Goal: Information Seeking & Learning: Learn about a topic

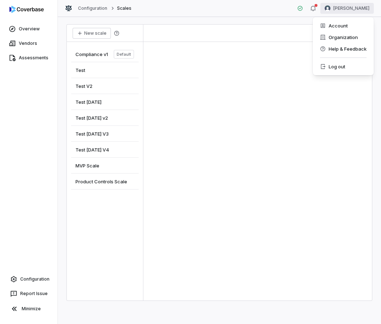
click at [360, 7] on html "Overview Vendors Assessments Configuration Report Issue Minimize Configuration …" at bounding box center [190, 162] width 381 height 324
click at [345, 28] on div "Account" at bounding box center [343, 26] width 55 height 12
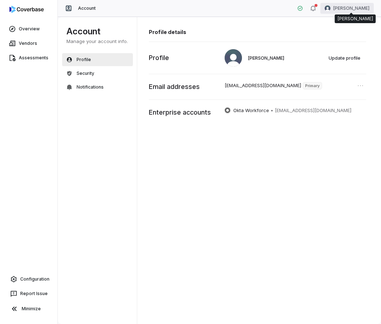
click at [349, 10] on html "Overview Vendors Assessments Configuration Report Issue Minimize Account [PERSO…" at bounding box center [190, 162] width 381 height 324
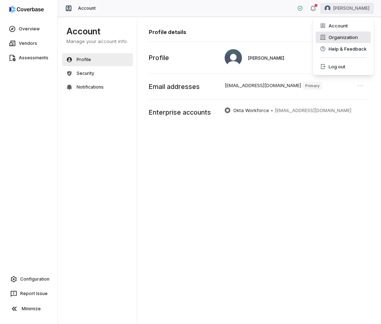
click at [345, 33] on div "Organization" at bounding box center [343, 37] width 55 height 12
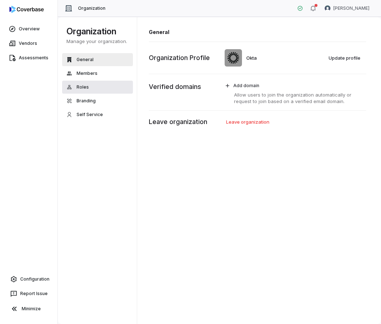
click at [96, 81] on button "Roles" at bounding box center [97, 87] width 71 height 13
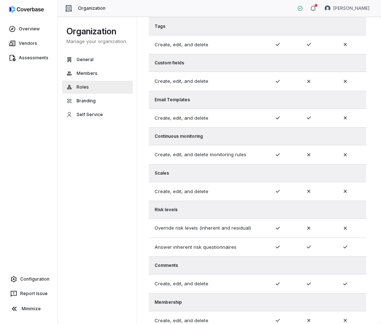
scroll to position [328, 0]
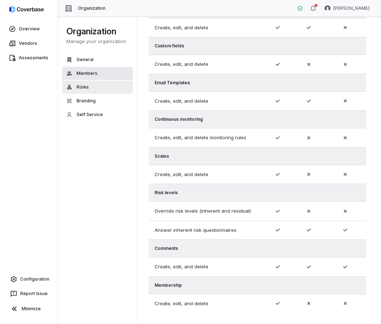
click at [90, 70] on span "Members" at bounding box center [87, 73] width 21 height 6
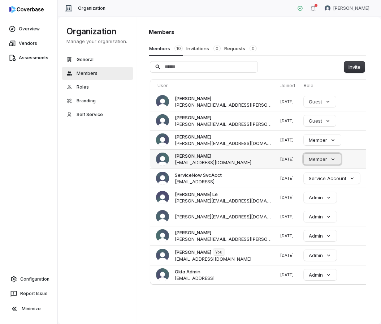
click at [309, 160] on button "Member" at bounding box center [322, 159] width 37 height 11
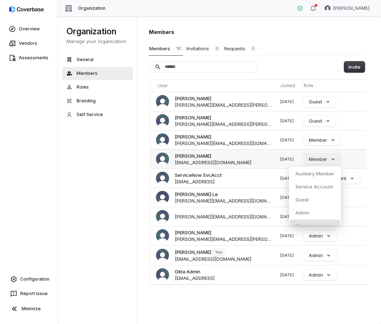
scroll to position [7, 0]
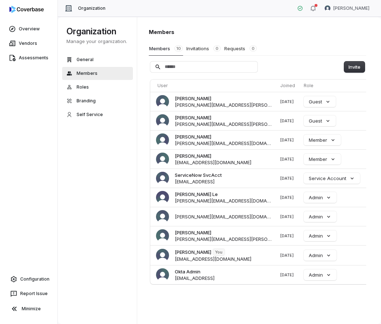
click at [144, 211] on div "Members Members 10 Invitations 0 Requests 0 Invite User Joined Role Actions [PE…" at bounding box center [259, 170] width 244 height 307
click at [314, 160] on button "Member" at bounding box center [322, 159] width 37 height 11
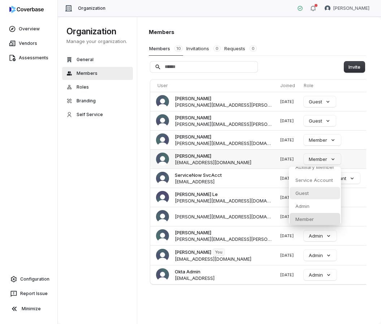
scroll to position [7, 0]
click at [128, 195] on div "Organization Manage your organization. General Members Roles Branding Self Serv…" at bounding box center [99, 170] width 82 height 307
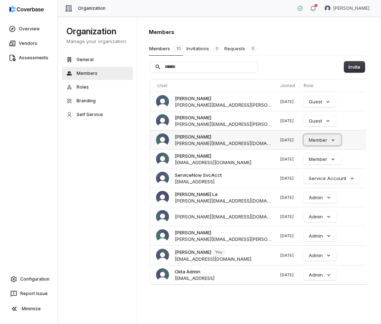
click at [304, 139] on button "Member" at bounding box center [322, 139] width 37 height 11
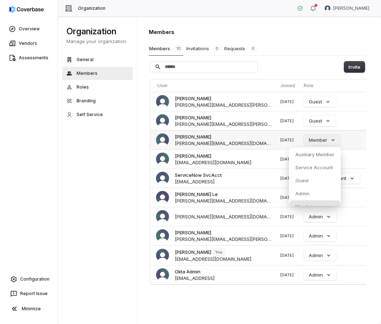
scroll to position [7, 0]
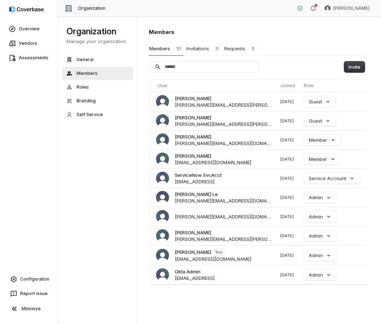
click at [111, 171] on div "Organization Manage your organization. General Members Roles Branding Self Serv…" at bounding box center [99, 170] width 82 height 307
click at [314, 157] on button "Member" at bounding box center [322, 159] width 37 height 11
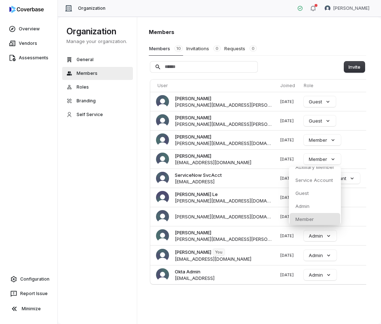
click at [130, 203] on div "Organization Manage your organization. General Members Roles Branding Self Serv…" at bounding box center [99, 170] width 82 height 307
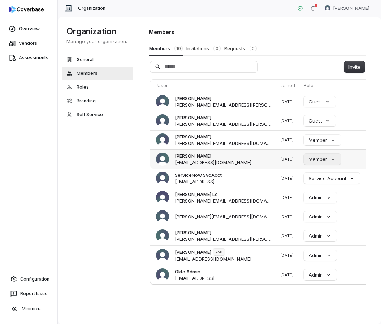
click at [307, 159] on button "Member" at bounding box center [322, 159] width 37 height 11
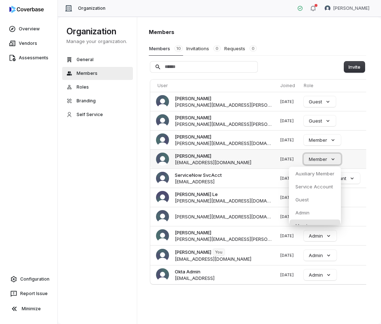
click at [307, 159] on button "Member" at bounding box center [322, 159] width 37 height 11
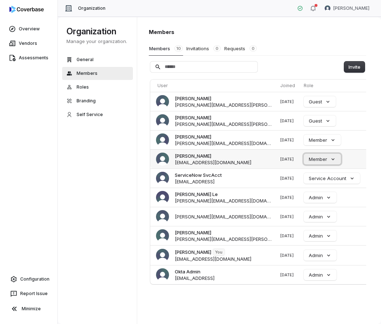
click at [307, 159] on button "Member" at bounding box center [322, 159] width 37 height 11
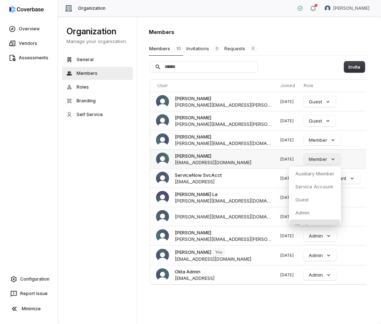
scroll to position [7, 0]
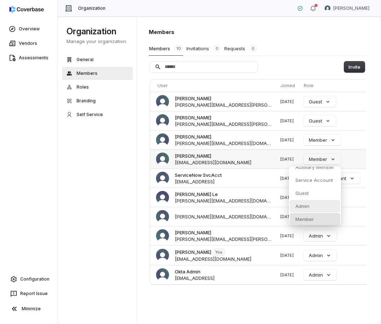
click at [309, 204] on p "Admin" at bounding box center [303, 206] width 14 height 7
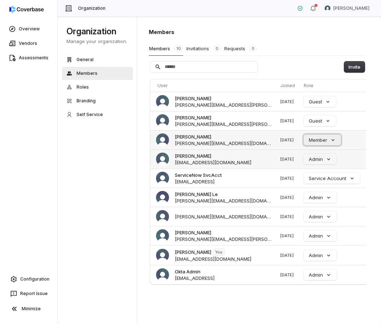
click at [308, 141] on button "Member" at bounding box center [322, 139] width 37 height 11
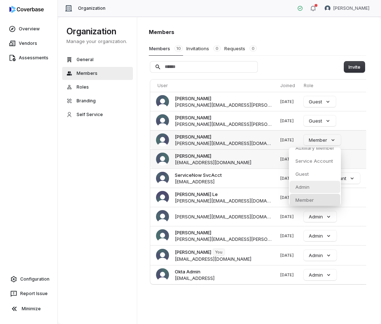
click at [307, 186] on p "Admin" at bounding box center [303, 187] width 14 height 7
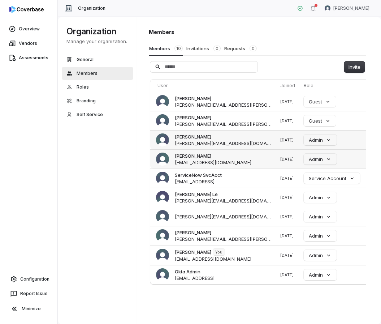
click at [327, 43] on div "Members 10 Invitations 0 Requests 0" at bounding box center [257, 49] width 217 height 14
click at [316, 158] on button "Admin" at bounding box center [320, 159] width 33 height 11
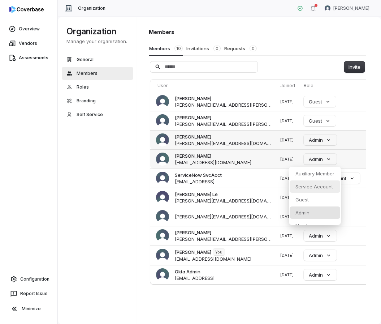
scroll to position [7, 0]
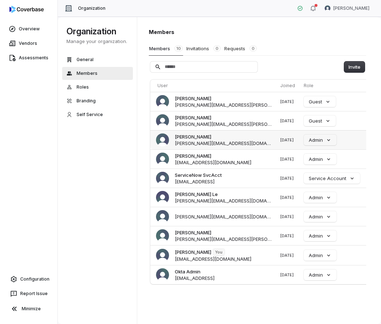
click at [104, 159] on div "Organization Manage your organization. General Members Roles Branding Self Serv…" at bounding box center [99, 170] width 82 height 307
click at [316, 196] on button "Admin" at bounding box center [320, 197] width 33 height 11
click at [120, 190] on div "Organization Manage your organization. General Members Roles Branding Self Serv…" at bounding box center [99, 170] width 82 height 307
click at [24, 45] on link "Vendors" at bounding box center [28, 43] width 55 height 13
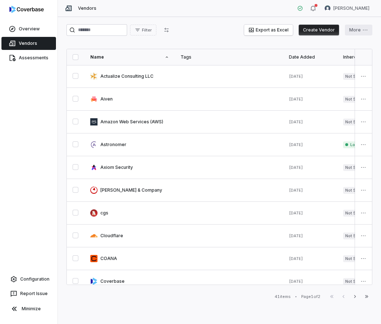
click at [359, 30] on html "Overview Vendors Assessments Configuration Report Issue Minimize Vendors Tomo M…" at bounding box center [190, 162] width 381 height 324
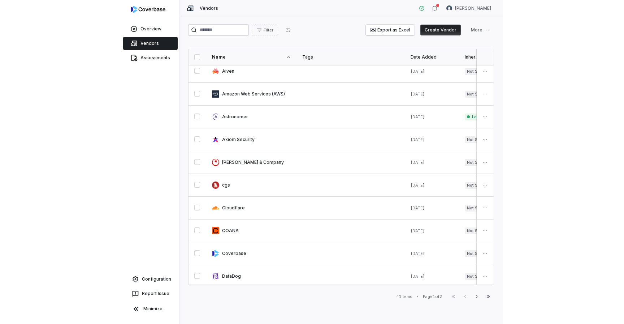
scroll to position [21, 0]
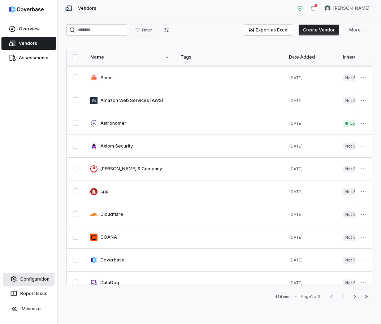
click at [36, 282] on link "Configuration" at bounding box center [29, 278] width 52 height 13
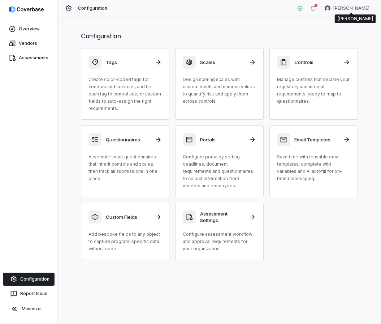
click at [343, 14] on div "Configuration [PERSON_NAME]" at bounding box center [219, 8] width 323 height 17
click at [348, 8] on html "Overview Vendors Assessments Configuration Report Issue Minimize Configuration …" at bounding box center [190, 162] width 381 height 324
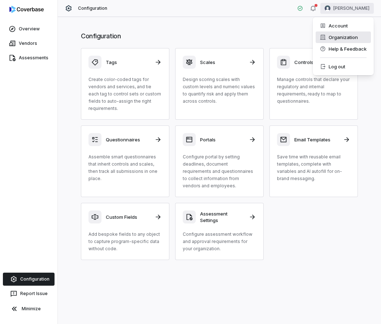
click at [342, 34] on div "Organization" at bounding box center [343, 37] width 55 height 12
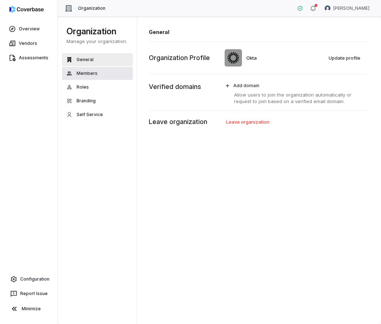
click at [98, 70] on button "Members" at bounding box center [97, 73] width 71 height 13
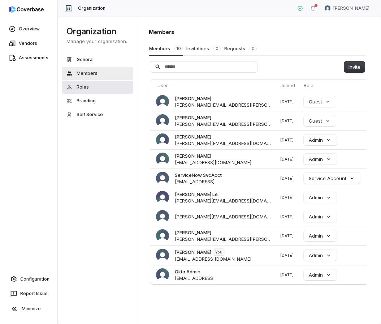
click at [104, 83] on button "Roles" at bounding box center [97, 87] width 71 height 13
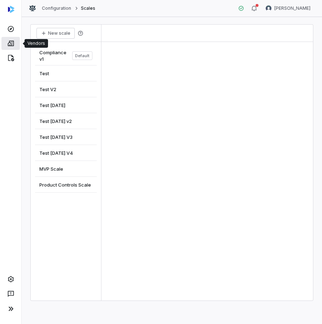
click at [10, 48] on link at bounding box center [10, 43] width 18 height 13
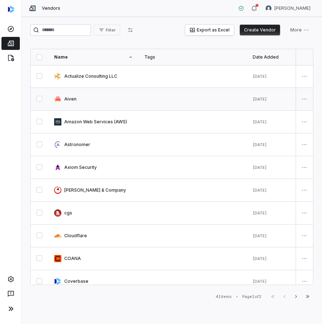
click at [81, 99] on link at bounding box center [93, 99] width 90 height 22
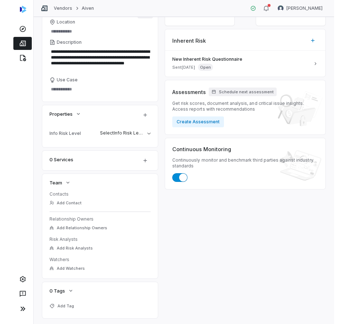
scroll to position [103, 0]
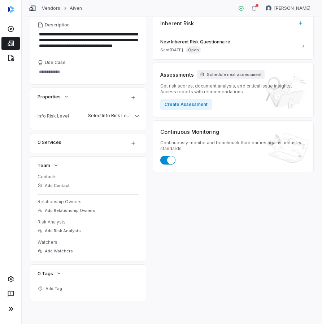
click at [210, 191] on div "Inherent Risk — Residual Risk — Inherent Risk New Inherent Risk Questionnaire S…" at bounding box center [233, 130] width 160 height 339
click at [76, 213] on button "Add Relationship Owners" at bounding box center [66, 210] width 62 height 13
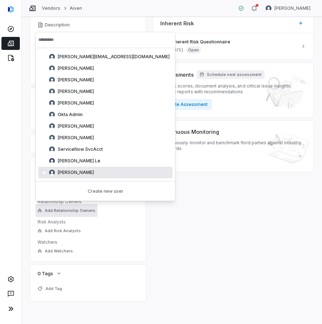
click at [215, 209] on div "Inherent Risk — Residual Risk — Inherent Risk New Inherent Risk Questionnaire S…" at bounding box center [233, 130] width 160 height 339
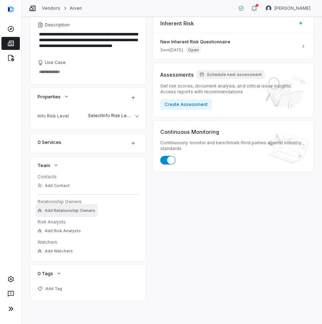
click at [80, 211] on span "Add Relationship Owners" at bounding box center [70, 210] width 51 height 5
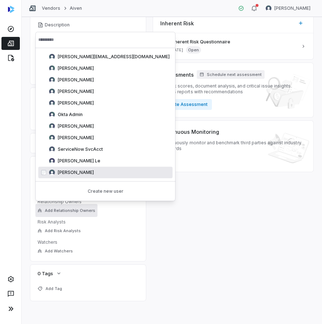
click at [195, 215] on div "Inherent Risk — Residual Risk — Inherent Risk New Inherent Risk Questionnaire S…" at bounding box center [233, 130] width 160 height 339
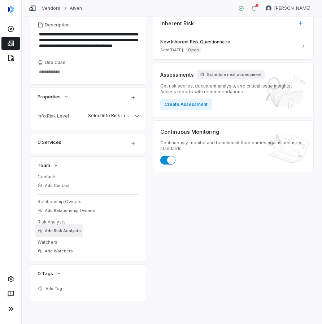
click at [70, 228] on span "Add Risk Analysts" at bounding box center [63, 230] width 36 height 5
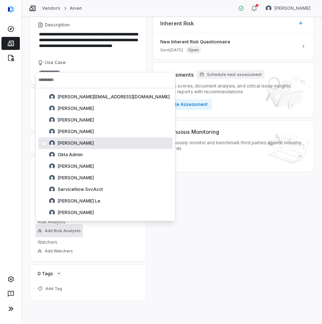
click at [191, 203] on div "Inherent Risk — Residual Risk — Inherent Risk New Inherent Risk Questionnaire S…" at bounding box center [233, 130] width 160 height 339
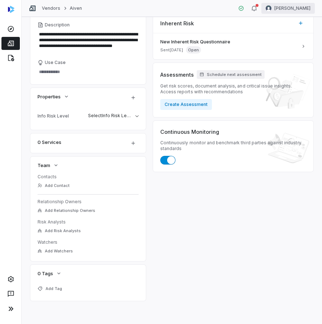
click at [300, 3] on html "**********" at bounding box center [161, 162] width 322 height 324
click at [282, 27] on div "Account" at bounding box center [284, 26] width 55 height 12
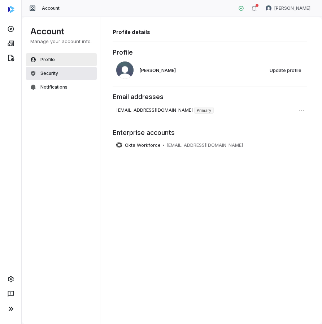
click at [83, 72] on button "Security" at bounding box center [61, 73] width 71 height 13
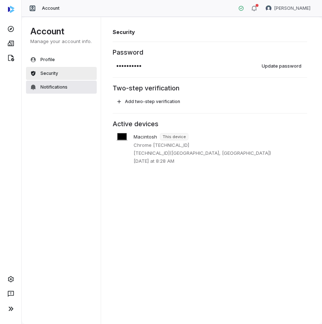
click at [73, 91] on button "Notifications" at bounding box center [61, 87] width 71 height 13
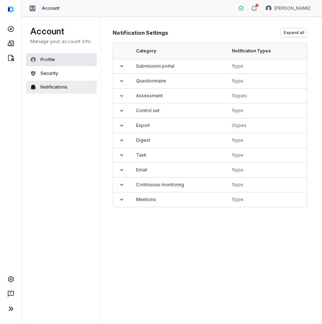
click at [79, 57] on button "Profile" at bounding box center [61, 59] width 71 height 13
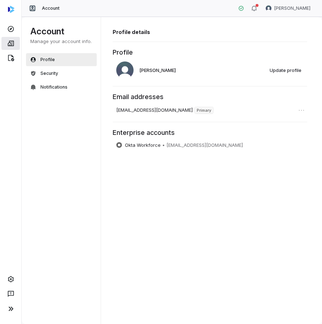
click at [12, 40] on icon at bounding box center [10, 43] width 7 height 7
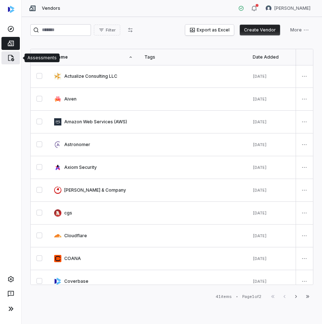
click at [13, 62] on link at bounding box center [10, 57] width 18 height 13
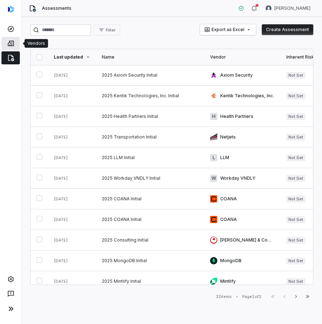
click at [12, 44] on icon at bounding box center [10, 43] width 7 height 7
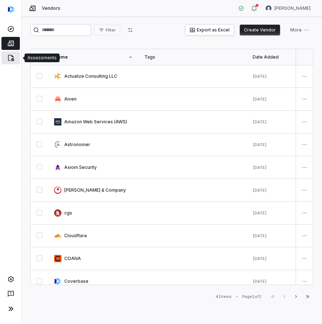
click at [7, 62] on link at bounding box center [10, 57] width 18 height 13
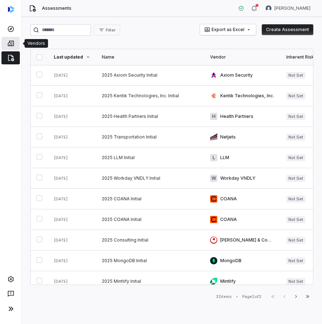
click at [5, 43] on link at bounding box center [10, 43] width 18 height 13
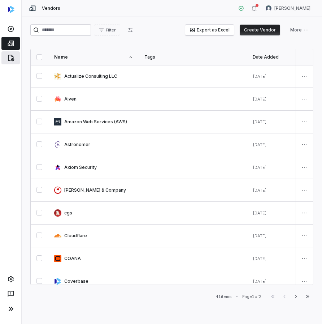
click at [9, 59] on icon at bounding box center [10, 57] width 7 height 7
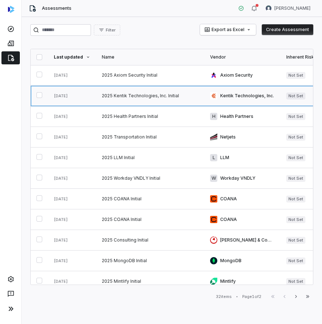
click at [131, 99] on link at bounding box center [150, 96] width 108 height 20
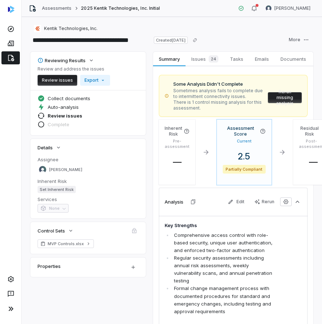
click at [8, 61] on link at bounding box center [10, 57] width 18 height 13
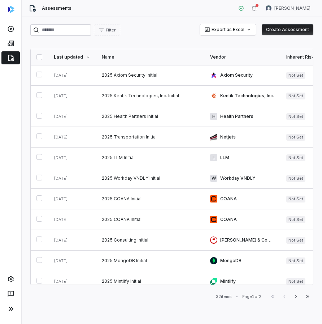
click at [1, 64] on div at bounding box center [10, 58] width 21 height 14
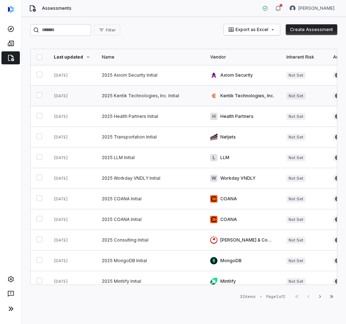
click at [115, 98] on link at bounding box center [150, 96] width 108 height 20
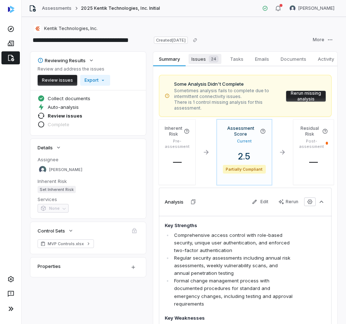
click at [204, 59] on span "Issues 24" at bounding box center [205, 59] width 33 height 10
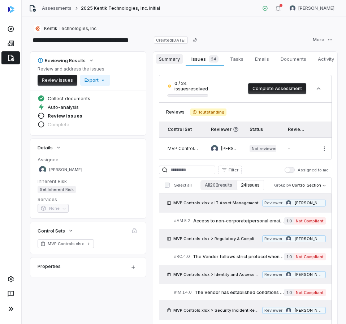
click at [174, 59] on span "Summary" at bounding box center [169, 58] width 27 height 9
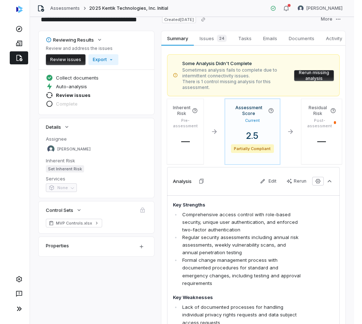
scroll to position [21, 0]
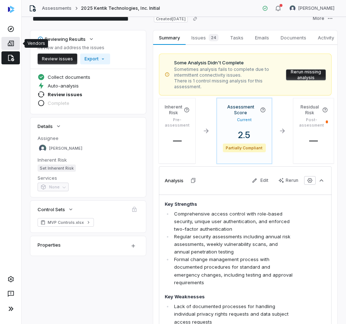
click at [8, 42] on icon at bounding box center [10, 43] width 7 height 7
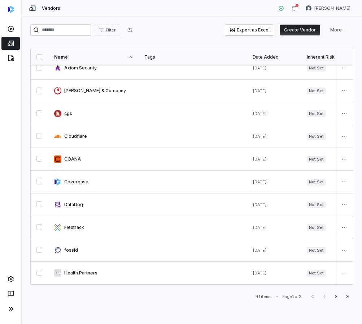
scroll to position [110, 0]
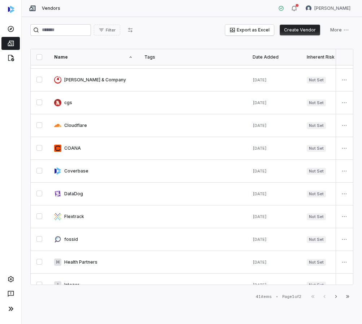
click at [10, 46] on icon at bounding box center [11, 43] width 6 height 5
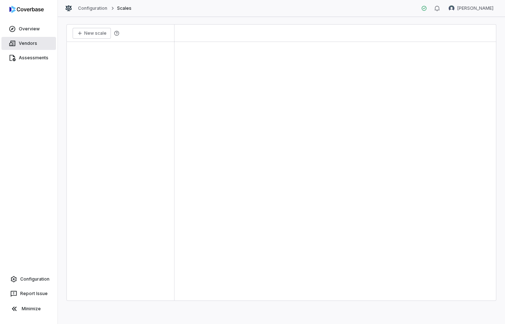
click at [23, 39] on link "Vendors" at bounding box center [28, 43] width 55 height 13
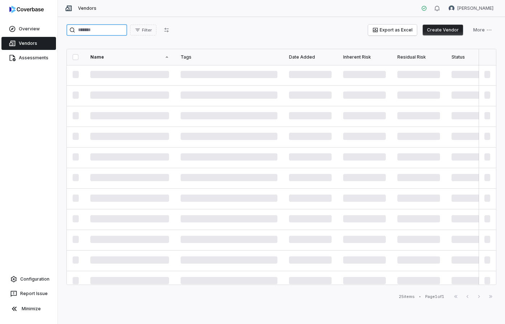
click at [102, 29] on input "search" at bounding box center [96, 30] width 61 height 12
type input "****"
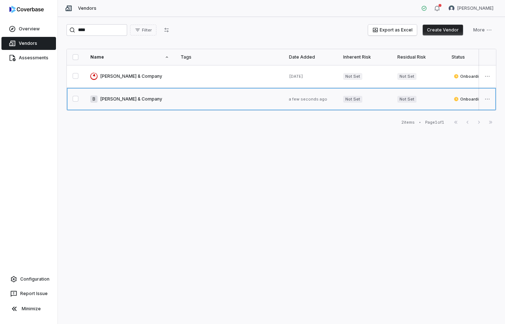
click at [120, 96] on link at bounding box center [130, 99] width 90 height 22
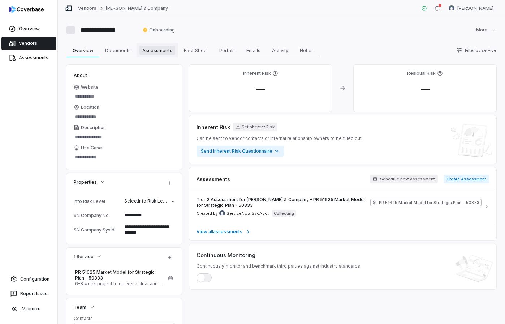
click at [150, 49] on span "Assessments" at bounding box center [157, 50] width 36 height 9
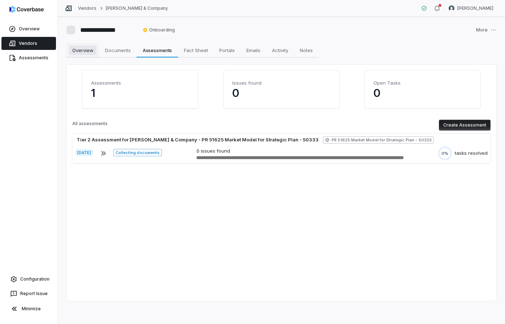
click at [77, 49] on span "Overview" at bounding box center [82, 50] width 27 height 9
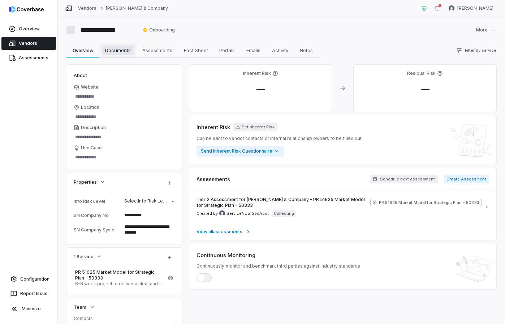
click at [117, 55] on span "Documents" at bounding box center [117, 50] width 31 height 9
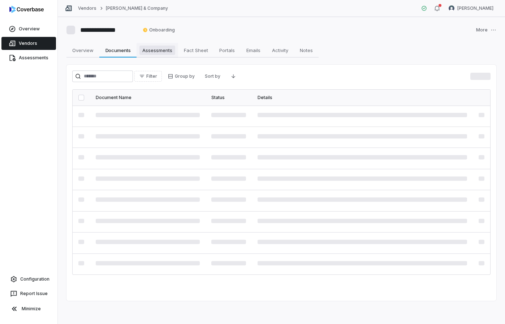
click at [165, 54] on span "Assessments" at bounding box center [157, 50] width 36 height 9
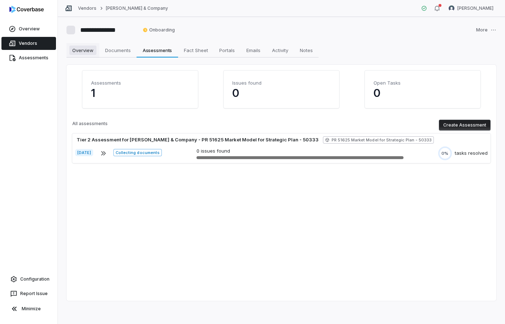
click at [79, 46] on span "Overview" at bounding box center [82, 50] width 27 height 9
type textarea "*"
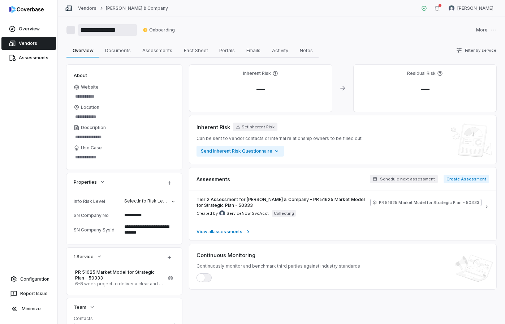
click at [110, 29] on input "**********" at bounding box center [107, 30] width 59 height 12
click at [38, 43] on link "Vendors" at bounding box center [28, 43] width 55 height 13
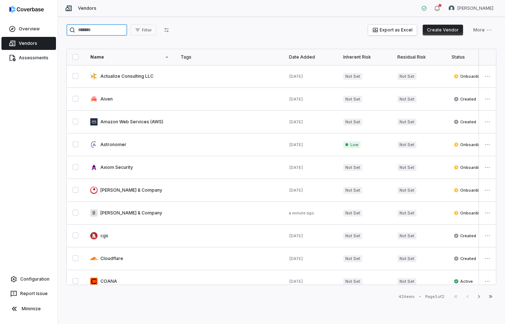
click at [102, 30] on input "search" at bounding box center [96, 30] width 61 height 12
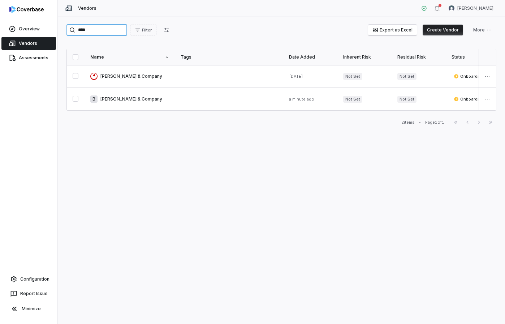
type input "****"
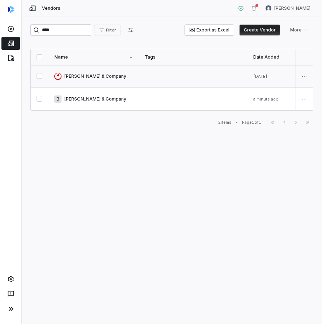
click at [82, 74] on link at bounding box center [93, 76] width 90 height 22
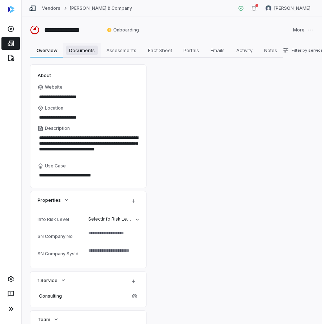
click at [90, 56] on link "Documents Documents" at bounding box center [81, 50] width 37 height 14
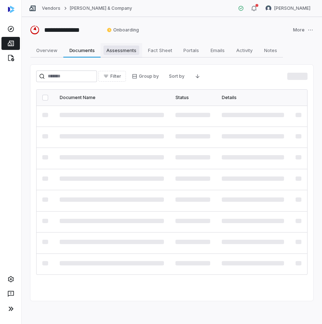
click at [118, 52] on span "Assessments" at bounding box center [121, 50] width 36 height 9
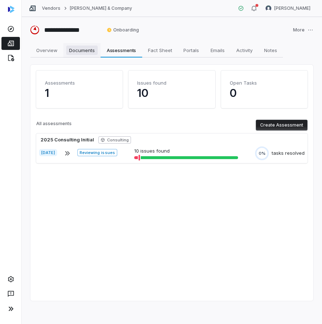
click at [85, 54] on span "Documents" at bounding box center [81, 50] width 31 height 9
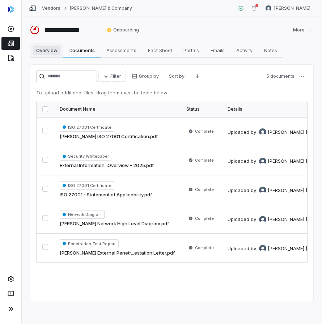
click at [45, 53] on span "Overview" at bounding box center [46, 50] width 27 height 9
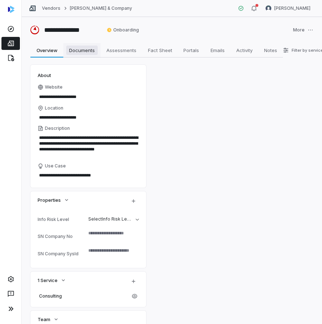
click at [83, 51] on span "Documents" at bounding box center [81, 50] width 31 height 9
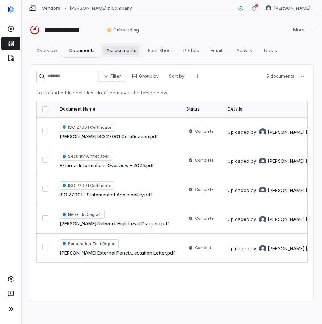
click at [113, 52] on span "Assessments" at bounding box center [121, 50] width 36 height 9
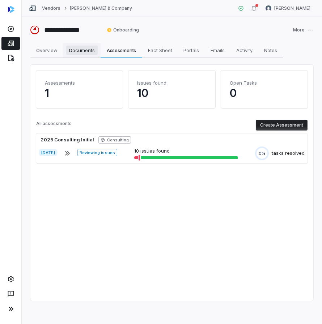
click at [85, 53] on span "Documents" at bounding box center [81, 50] width 31 height 9
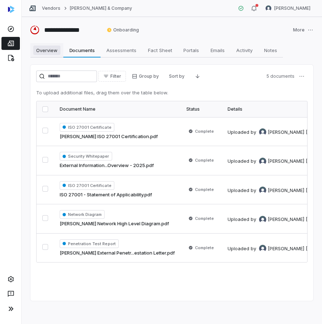
click at [49, 54] on span "Overview" at bounding box center [46, 50] width 27 height 9
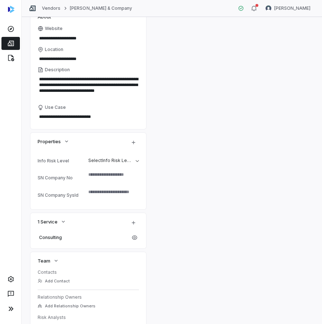
scroll to position [63, 0]
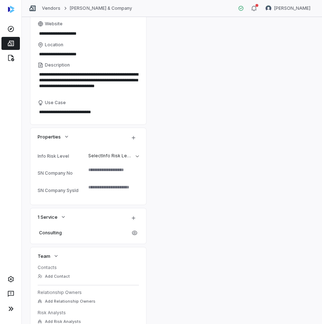
click at [92, 191] on textarea at bounding box center [110, 190] width 51 height 16
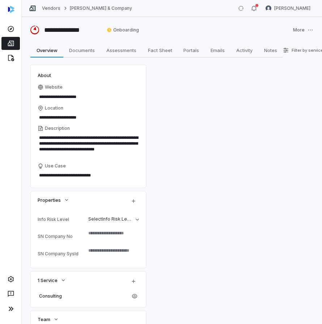
click at [10, 47] on link at bounding box center [10, 43] width 18 height 13
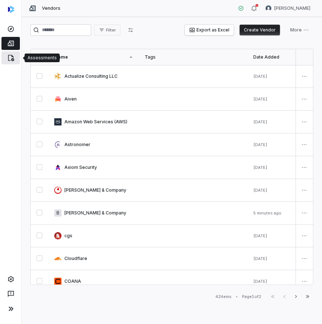
click at [10, 59] on icon at bounding box center [10, 57] width 7 height 7
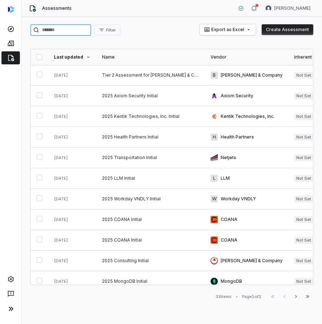
click at [68, 27] on input "search" at bounding box center [60, 30] width 61 height 12
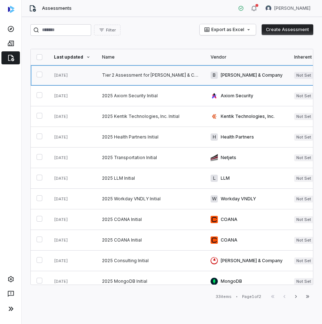
click at [123, 76] on link at bounding box center [150, 75] width 108 height 20
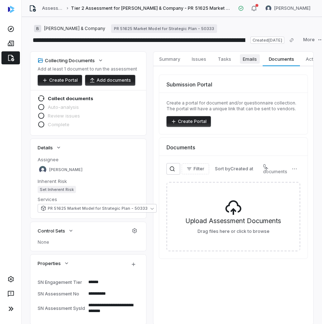
click at [251, 62] on span "Emails" at bounding box center [250, 58] width 20 height 9
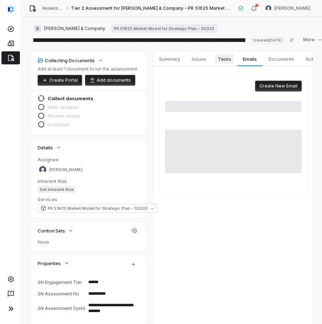
click at [223, 61] on span "Tasks" at bounding box center [224, 58] width 19 height 9
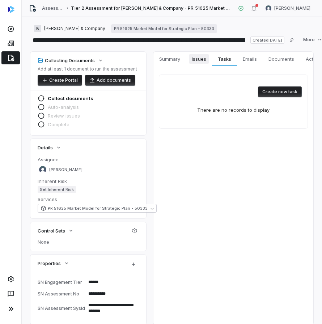
click at [204, 60] on span "Issues" at bounding box center [199, 58] width 20 height 9
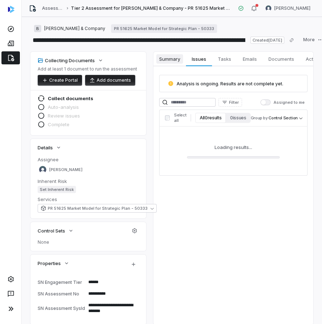
click at [176, 61] on span "Summary" at bounding box center [169, 58] width 27 height 9
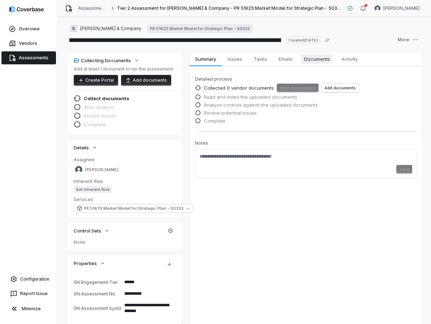
click at [312, 59] on span "Documents" at bounding box center [316, 58] width 31 height 9
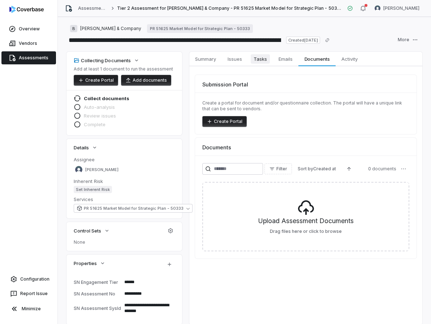
scroll to position [24, 0]
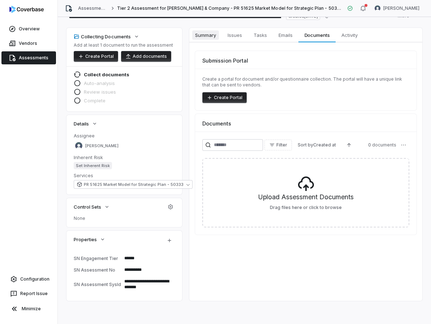
click at [211, 39] on span "Summary" at bounding box center [205, 34] width 27 height 9
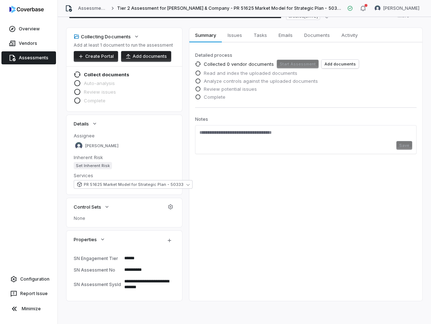
type textarea "*"
